Goal: Information Seeking & Learning: Find specific page/section

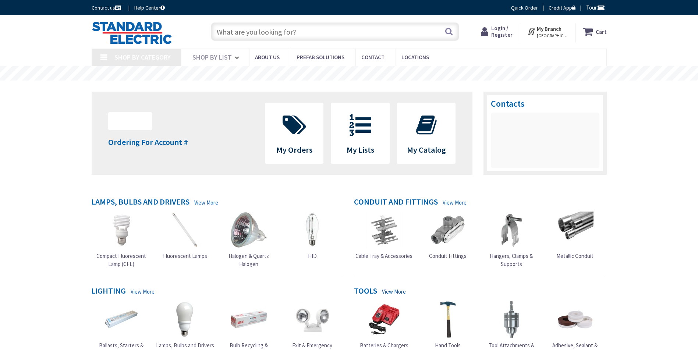
click at [235, 34] on input "text" at bounding box center [335, 31] width 248 height 18
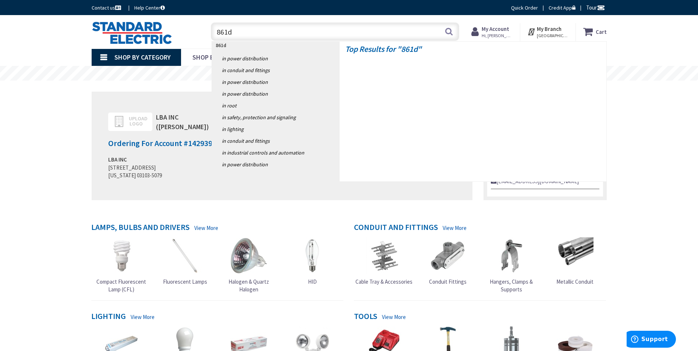
type input "861db"
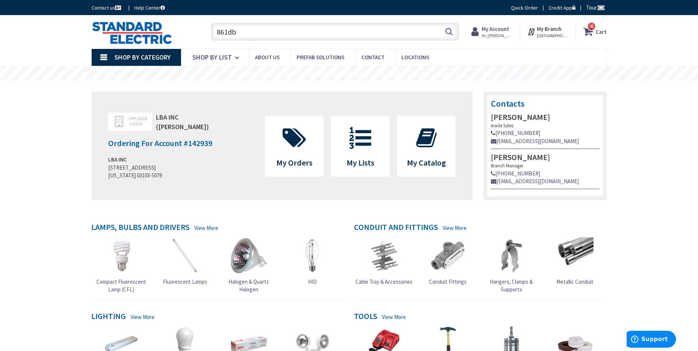
click at [385, 32] on input "861db" at bounding box center [335, 31] width 248 height 18
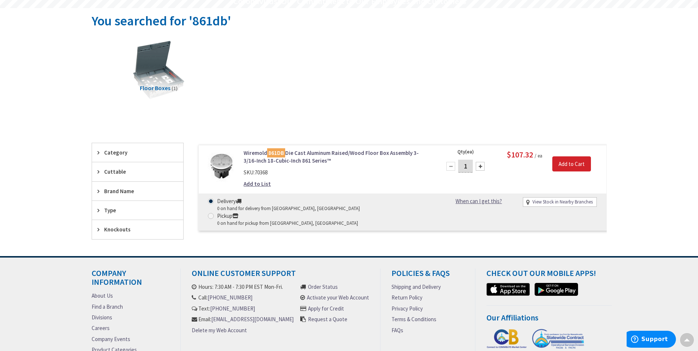
click at [224, 171] on img at bounding box center [221, 166] width 34 height 34
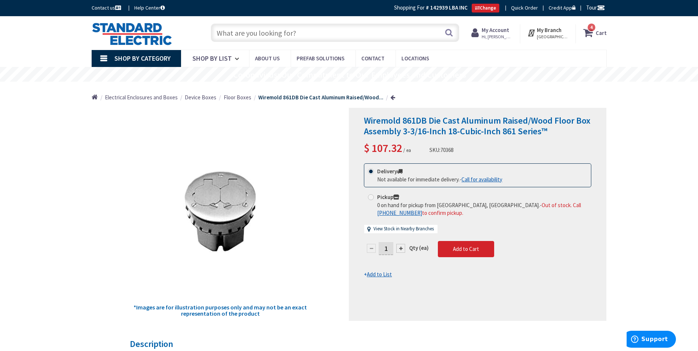
click at [274, 33] on input "text" at bounding box center [335, 33] width 248 height 18
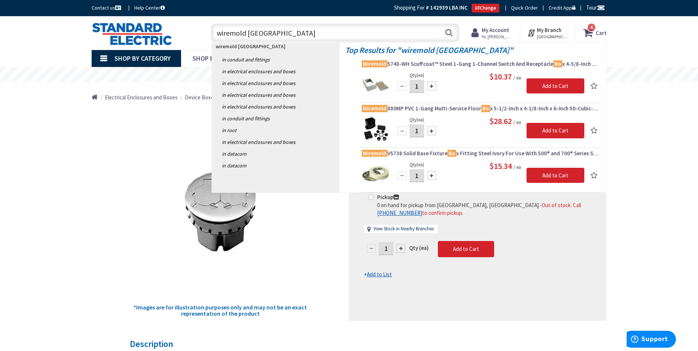
type input "wiremold box cover"
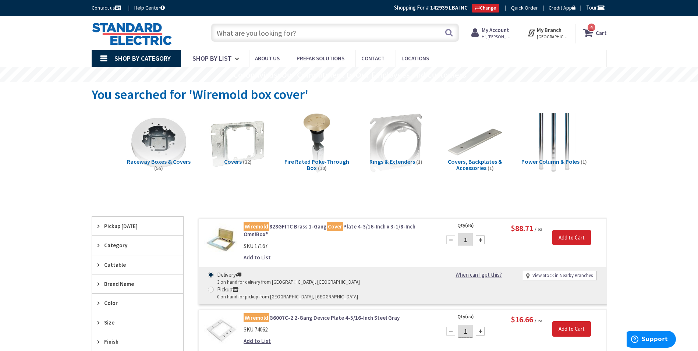
click at [219, 247] on img at bounding box center [221, 240] width 34 height 34
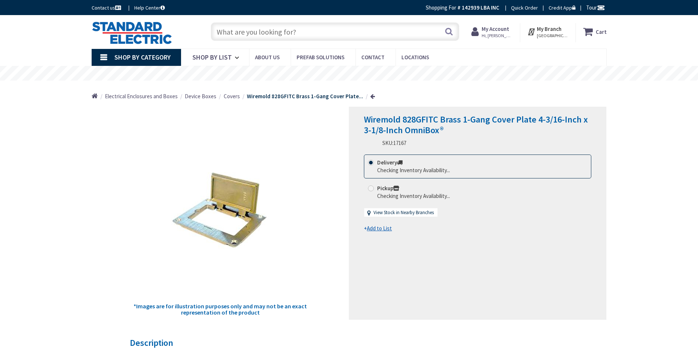
click at [242, 33] on input "text" at bounding box center [335, 31] width 248 height 18
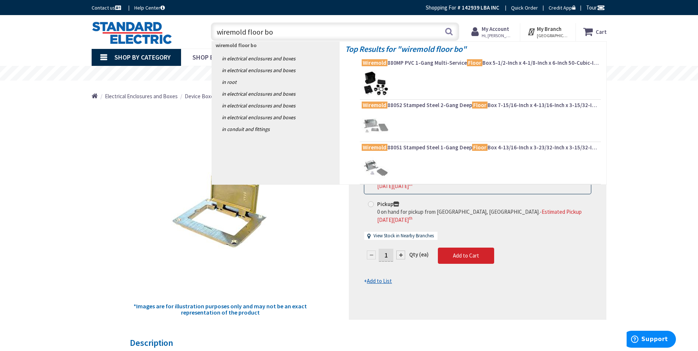
type input "wiremold floor box"
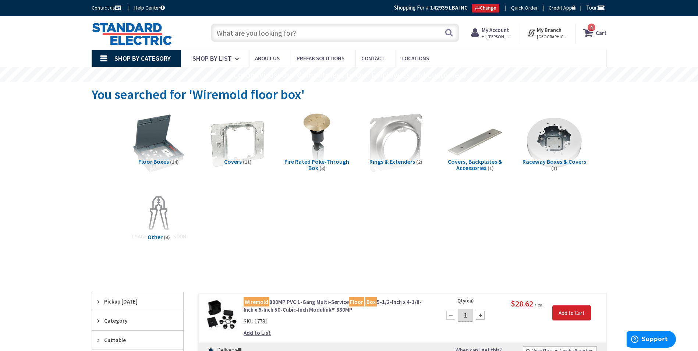
click at [299, 36] on input "text" at bounding box center [335, 33] width 248 height 18
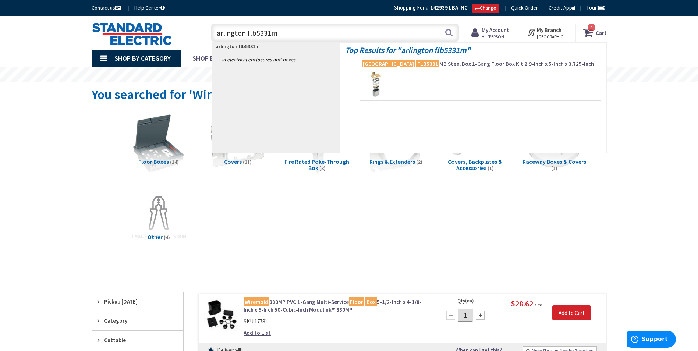
type input "arlington flb5331mb"
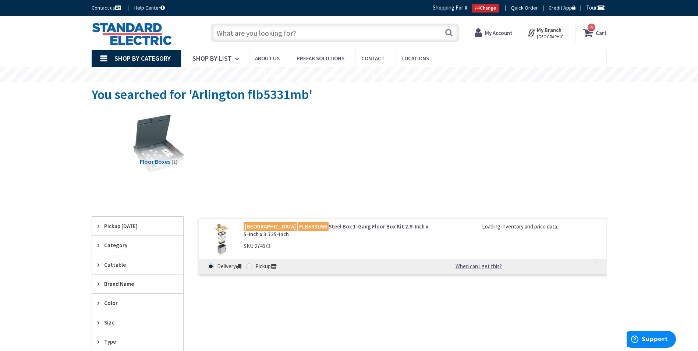
click at [224, 240] on img at bounding box center [221, 240] width 34 height 34
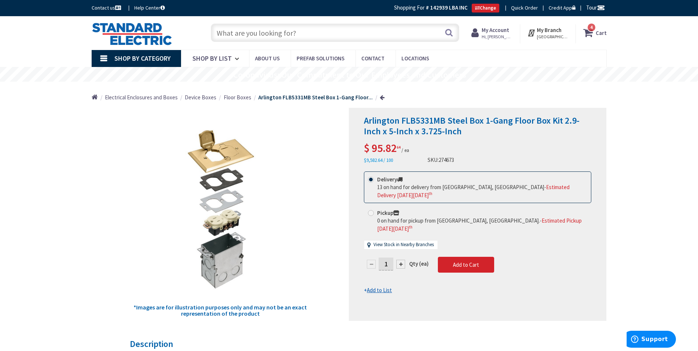
click at [264, 33] on input "text" at bounding box center [335, 33] width 248 height 18
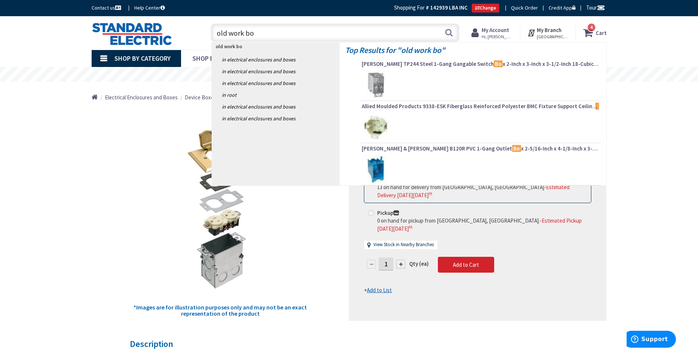
type input "old work box"
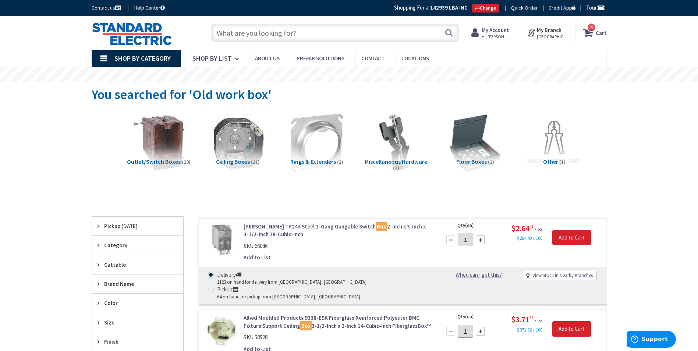
click at [252, 31] on input "text" at bounding box center [335, 33] width 248 height 18
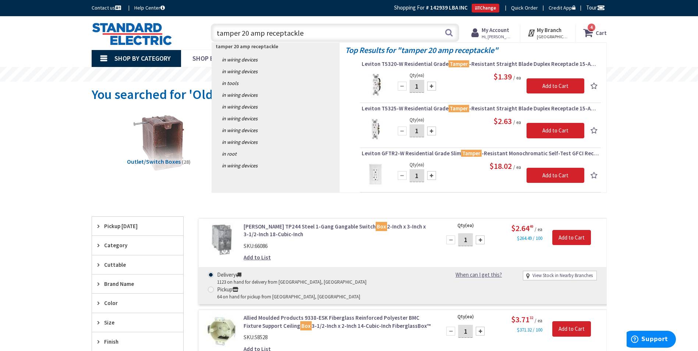
type input "tamper 20 amp receptackles"
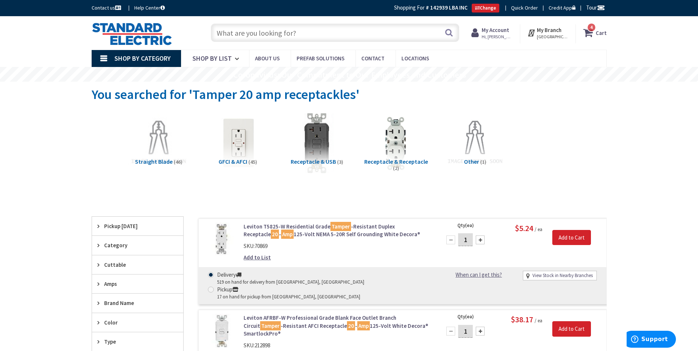
click at [284, 29] on input "text" at bounding box center [335, 33] width 248 height 18
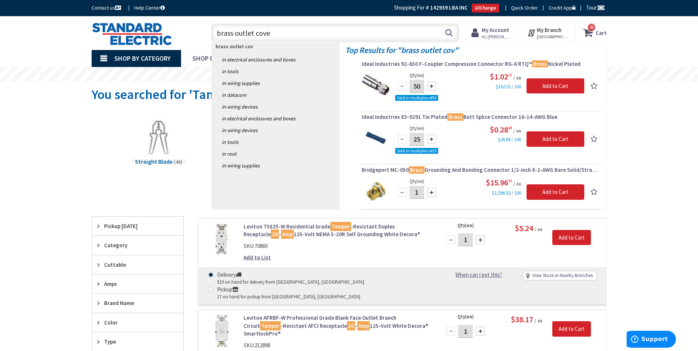
type input "brass outlet cover"
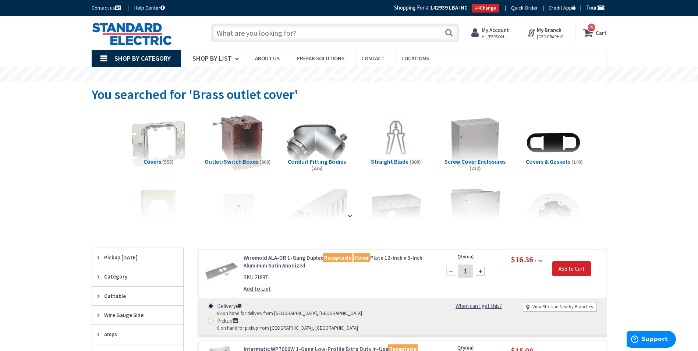
click at [273, 31] on input "text" at bounding box center [335, 33] width 248 height 18
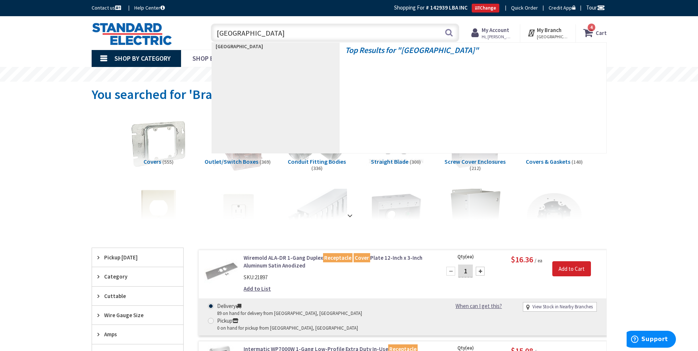
type input "flap cover"
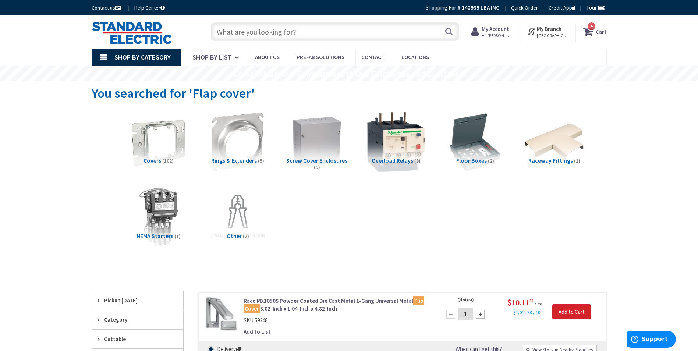
click at [284, 31] on input "text" at bounding box center [335, 31] width 248 height 18
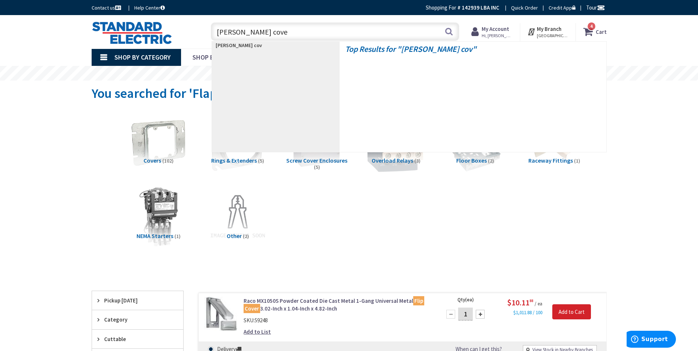
type input "bradd cover"
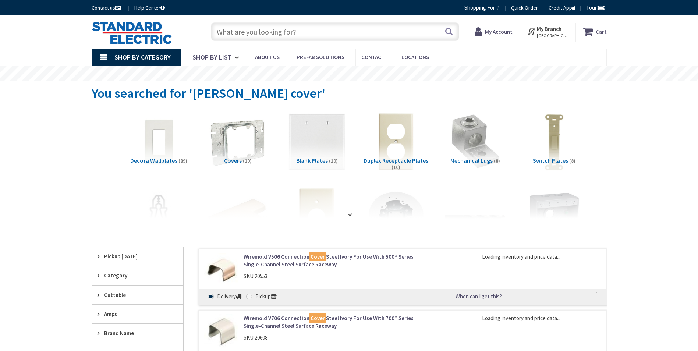
click at [266, 29] on input "text" at bounding box center [335, 31] width 248 height 18
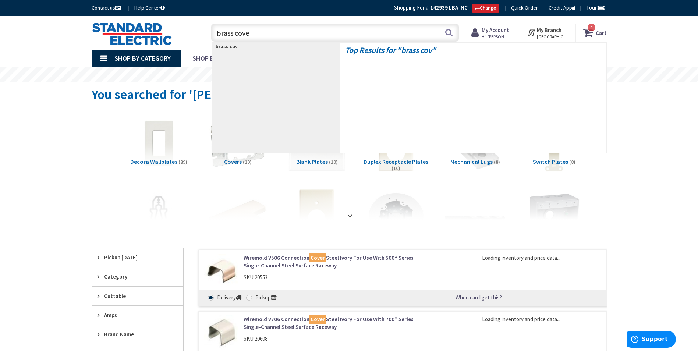
type input "brass cover"
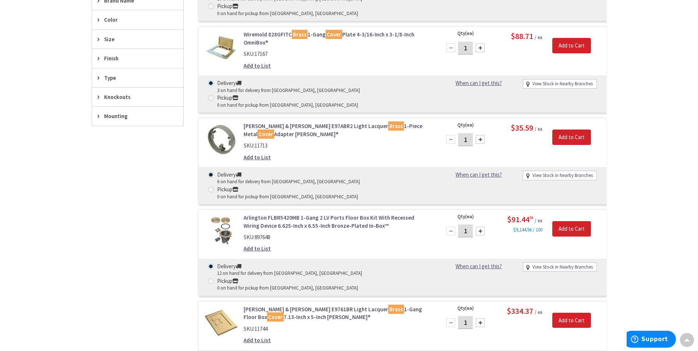
scroll to position [369, 0]
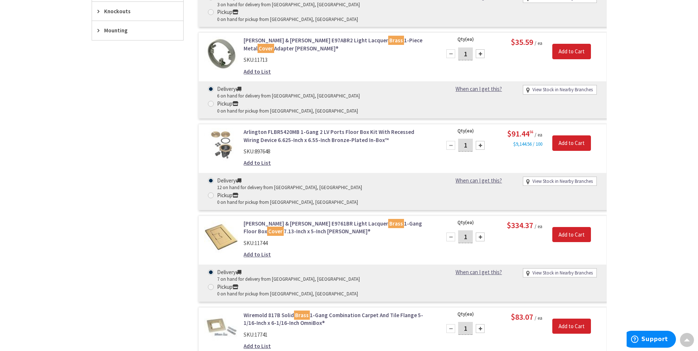
click at [227, 128] on img at bounding box center [221, 145] width 34 height 34
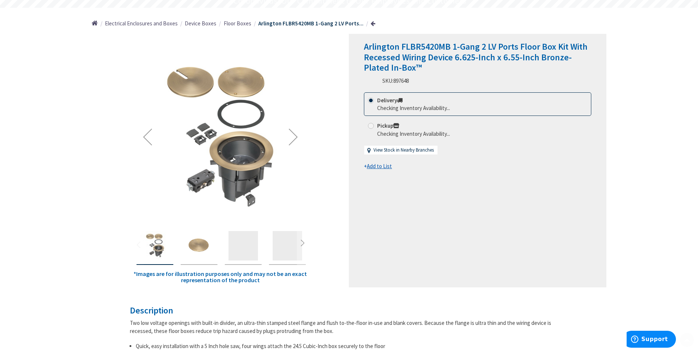
scroll to position [74, 0]
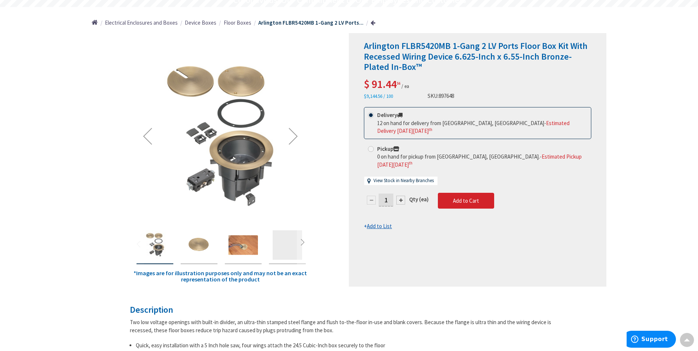
click at [205, 249] on img "Arlington FLBR5420MB 1-Gang 2 LV Ports Floor Box Kit With Recessed Wiring Devic…" at bounding box center [198, 244] width 29 height 29
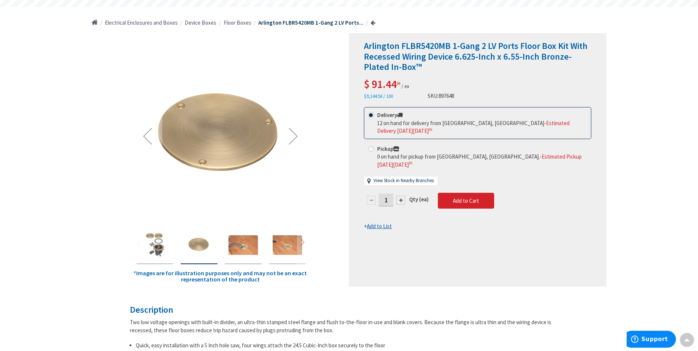
click at [232, 249] on img "Arlington FLBR5420MB 1-Gang 2 LV Ports Floor Box Kit With Recessed Wiring Devic…" at bounding box center [242, 244] width 29 height 29
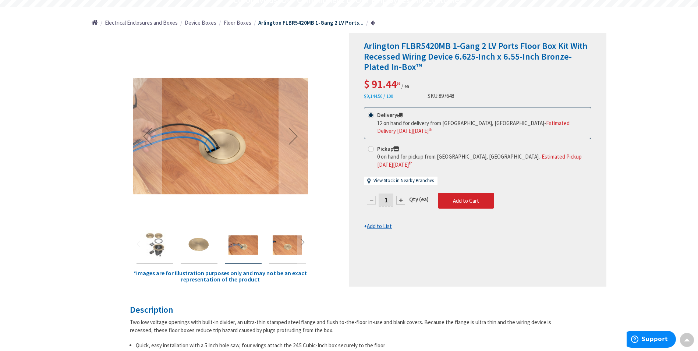
click at [285, 251] on img "Arlington FLBR5420MB 1-Gang 2 LV Ports Floor Box Kit With Recessed Wiring Devic…" at bounding box center [287, 244] width 29 height 29
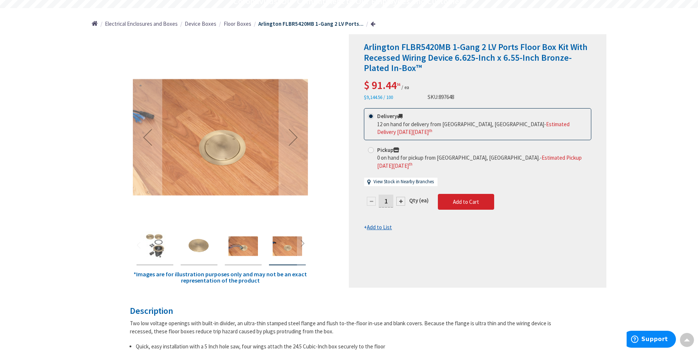
click at [163, 240] on img "Arlington FLBR5420MB 1-Gang 2 LV Ports Floor Box Kit With Recessed Wiring Devic…" at bounding box center [154, 245] width 29 height 29
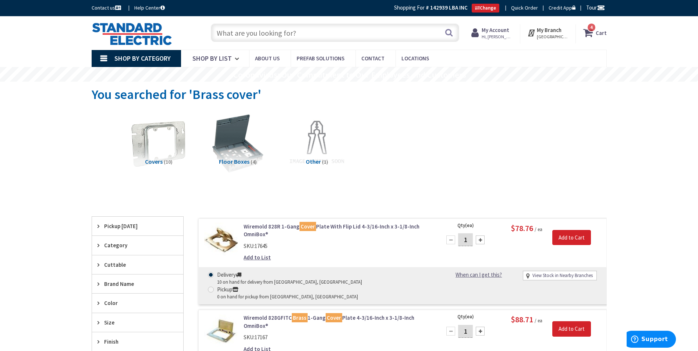
click at [232, 159] on span "Floor Boxes" at bounding box center [234, 161] width 31 height 7
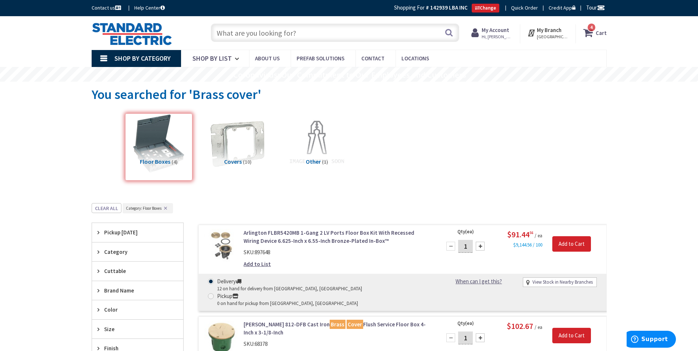
click at [279, 34] on input "text" at bounding box center [335, 33] width 248 height 18
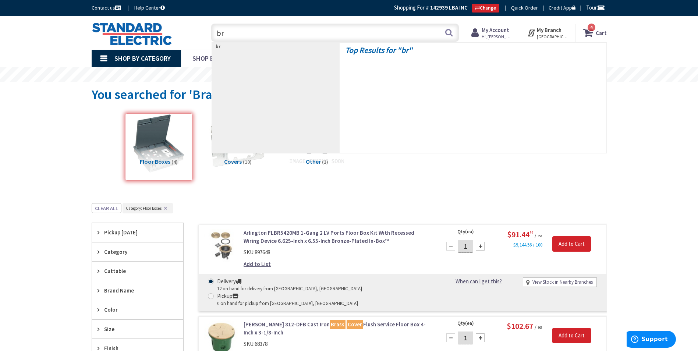
type input "b"
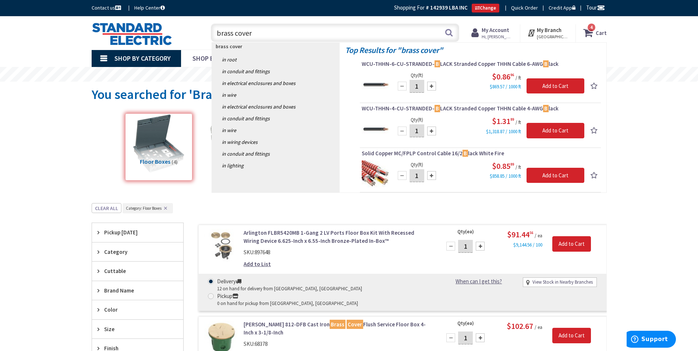
type input "brass covers"
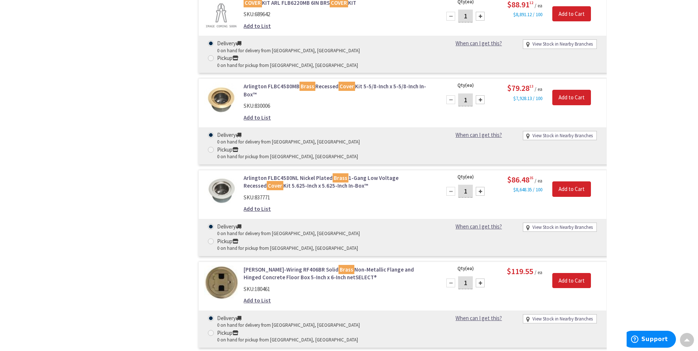
scroll to position [930, 0]
